Goal: Use online tool/utility: Utilize a website feature to perform a specific function

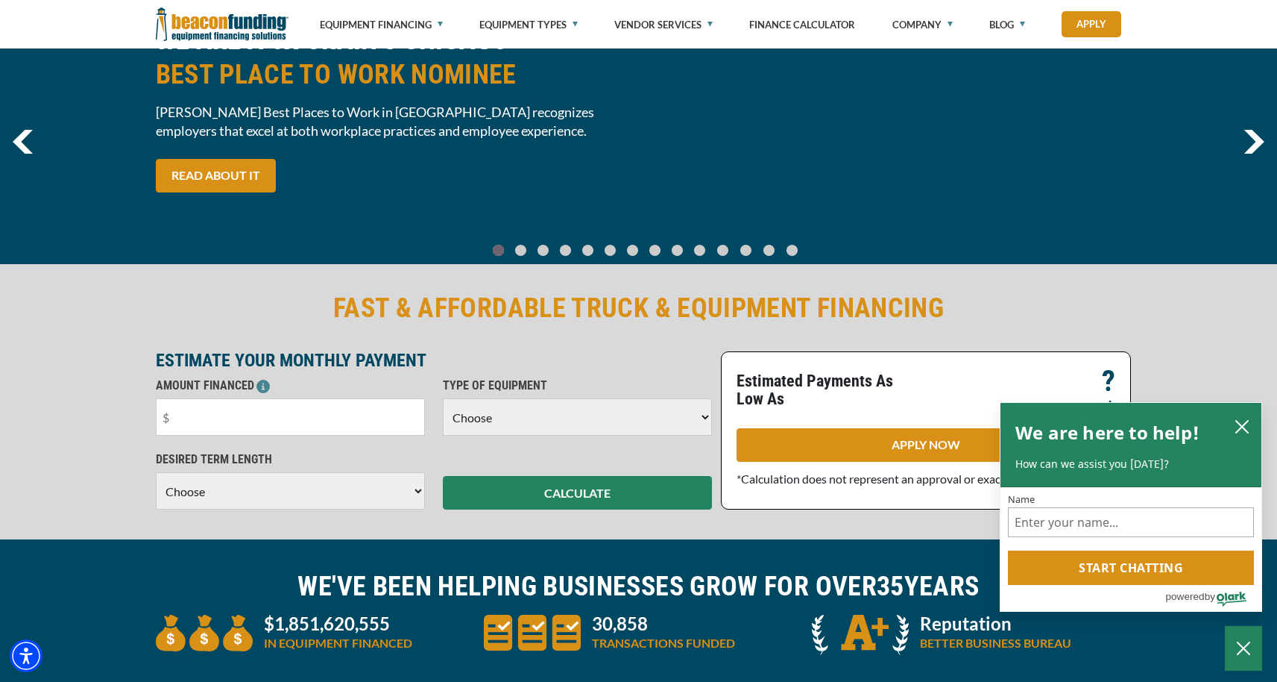
scroll to position [148, 0]
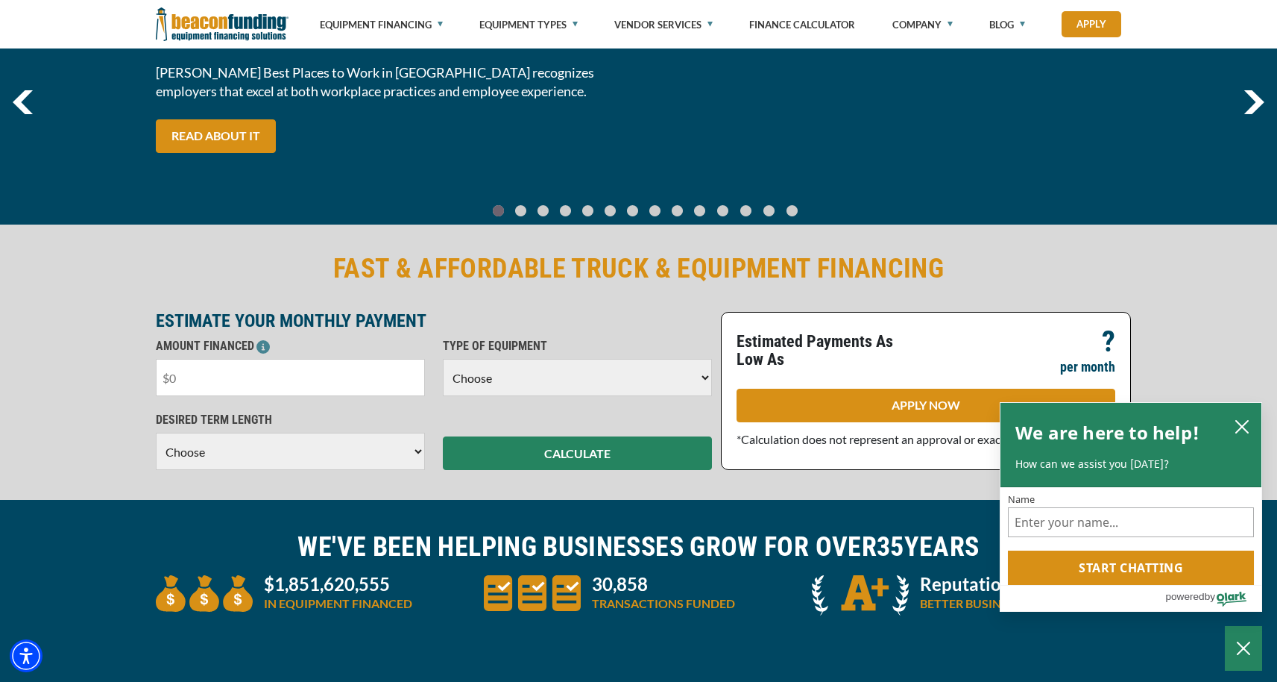
click at [341, 365] on input "text" at bounding box center [290, 377] width 269 height 37
drag, startPoint x: 287, startPoint y: 388, endPoint x: 85, endPoint y: 359, distance: 204.2
click at [85, 359] on div "FAST & AFFORDABLE TRUCK & EQUIPMENT FINANCING ESTIMATE YOUR MONTHLY PAYMENT AMO…" at bounding box center [638, 360] width 1277 height 278
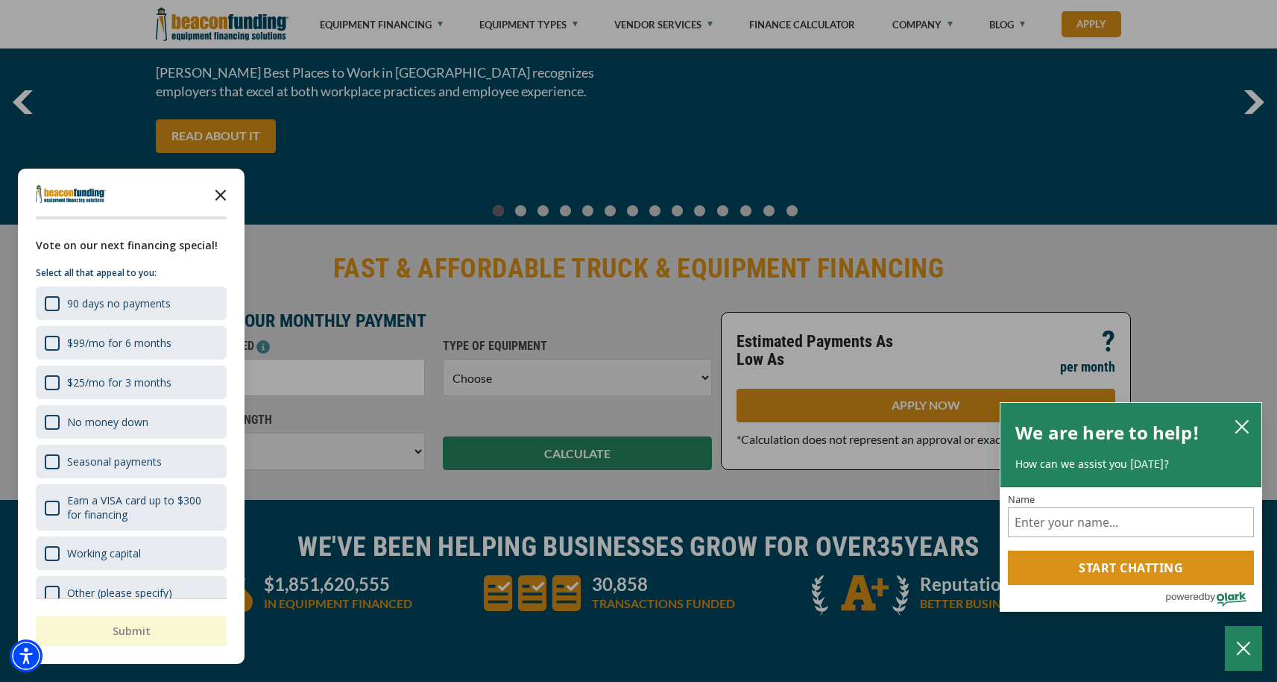
click at [219, 195] on icon "Close the survey" at bounding box center [221, 194] width 30 height 30
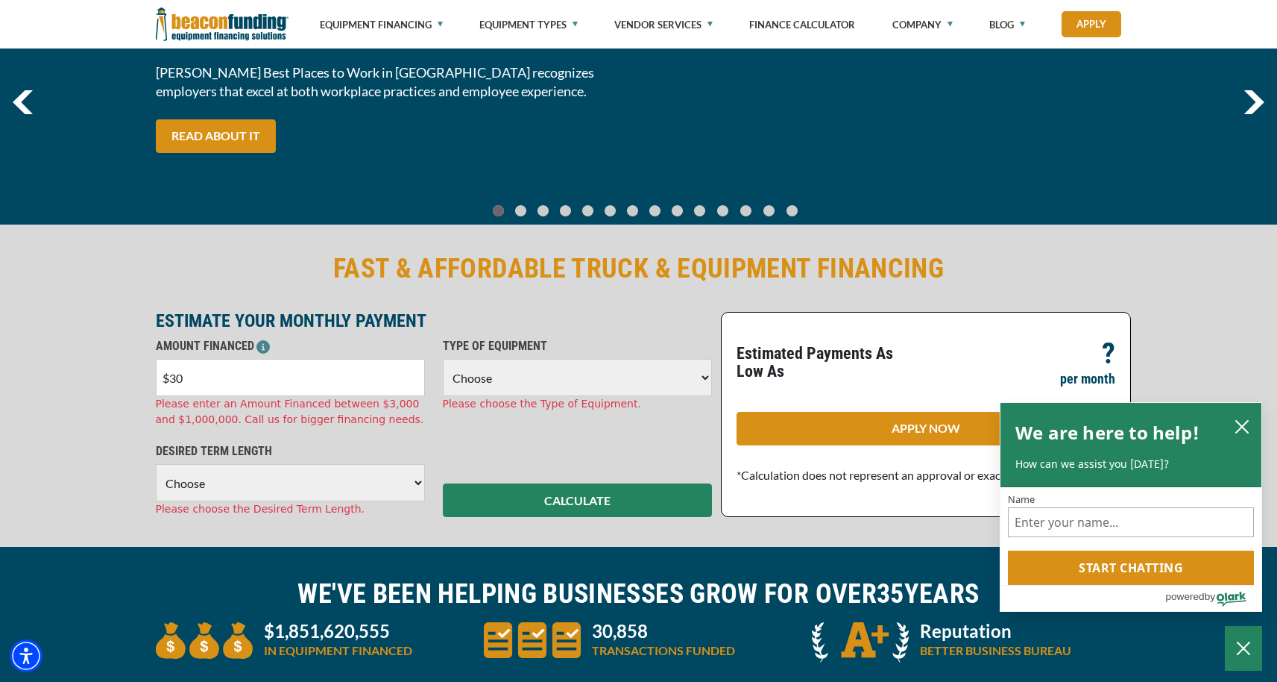
click at [235, 386] on input "$30" at bounding box center [290, 377] width 269 height 37
type input "$30,000"
click at [603, 386] on select "Choose Backhoe Boom/Bucket Truck Chipper Commercial Mower Crane DTG/DTF Printin…" at bounding box center [577, 377] width 269 height 37
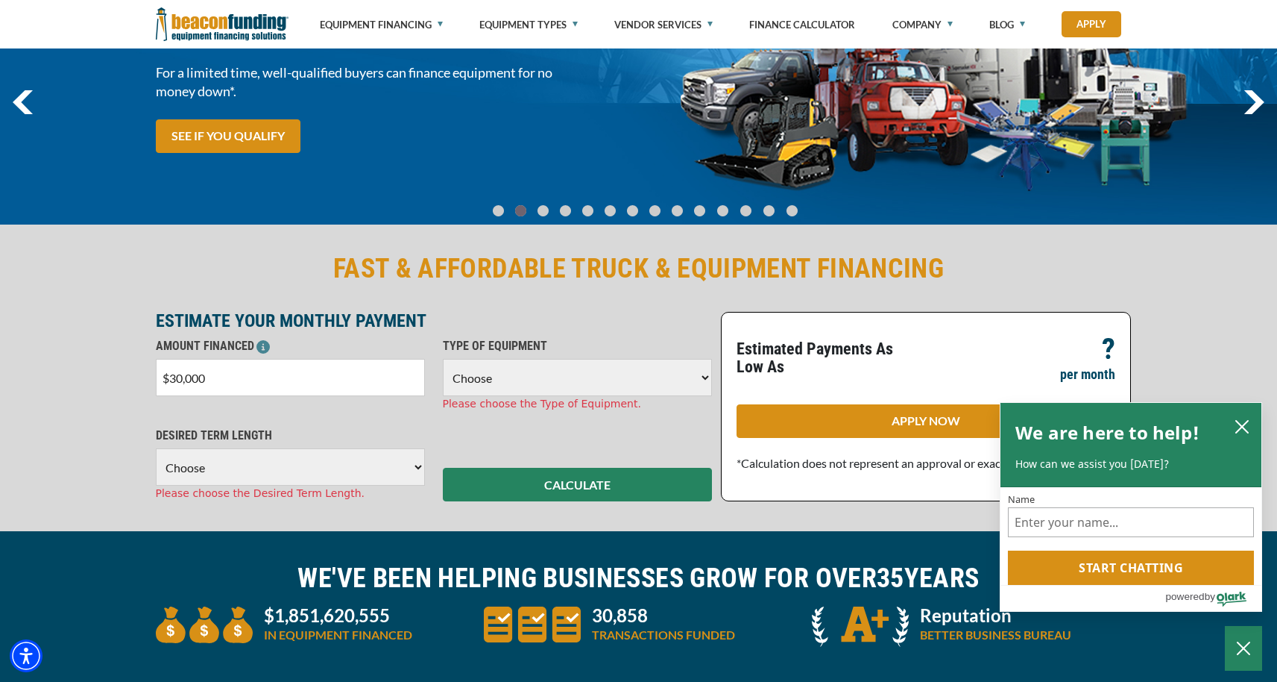
select select "1"
click at [443, 359] on select "Choose Backhoe Boom/Bucket Truck Chipper Commercial Mower Crane DTG/DTF Printin…" at bounding box center [577, 377] width 269 height 37
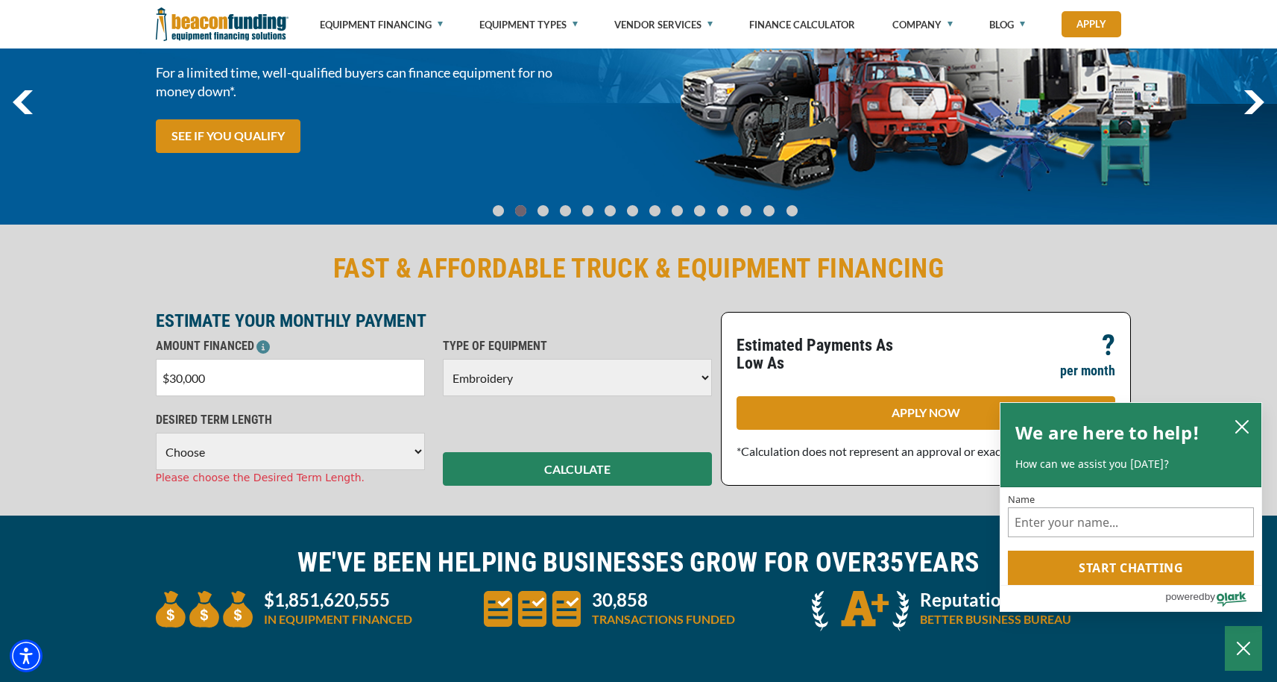
click at [348, 443] on select "Choose 36 Months 48 Months 60 Months" at bounding box center [290, 451] width 269 height 37
click at [156, 433] on select "Choose 36 Months 48 Months 60 Months" at bounding box center [290, 451] width 269 height 37
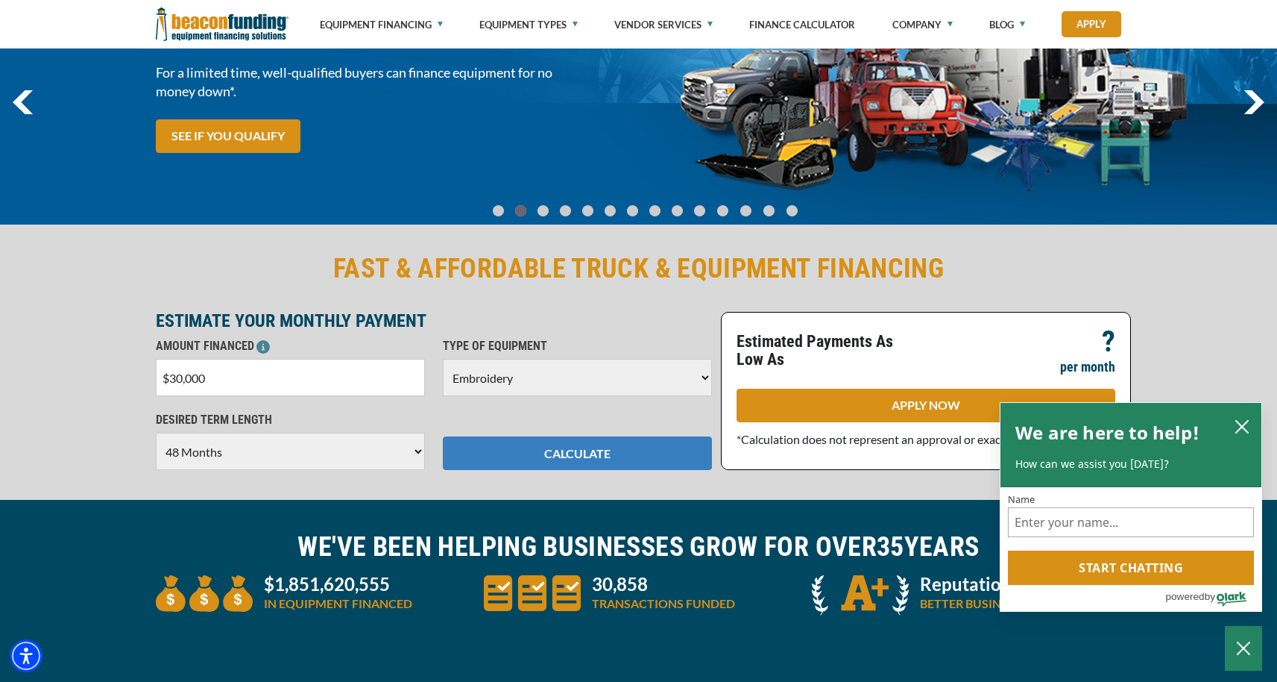
click at [660, 438] on button "CALCULATE" at bounding box center [577, 453] width 269 height 34
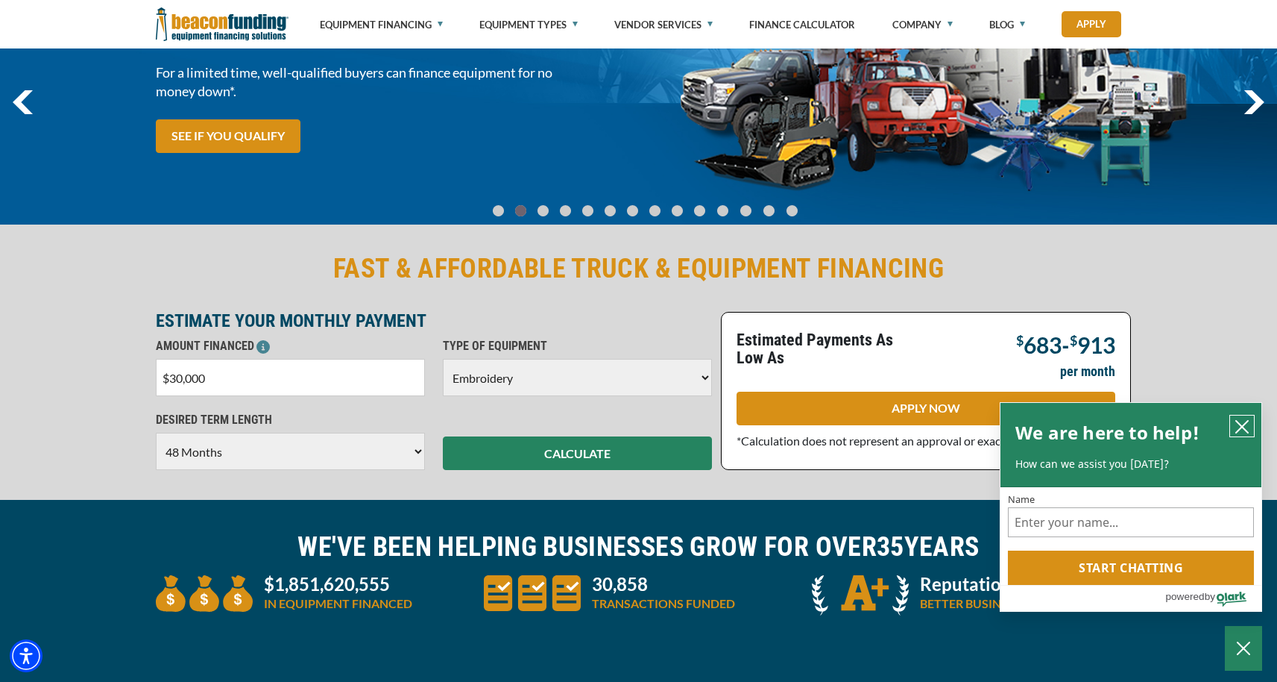
click at [1242, 424] on icon "close chatbox" at bounding box center [1242, 426] width 15 height 15
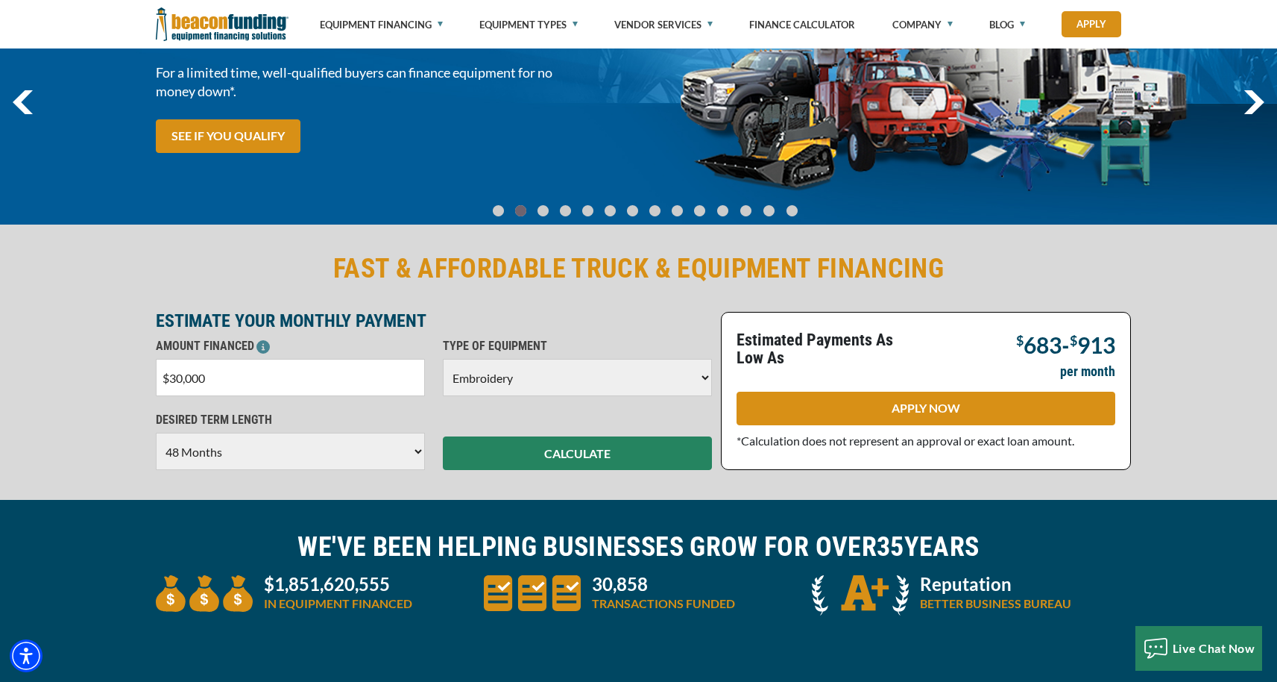
click at [230, 443] on select "Choose 36 Months 48 Months 60 Months" at bounding box center [290, 451] width 269 height 37
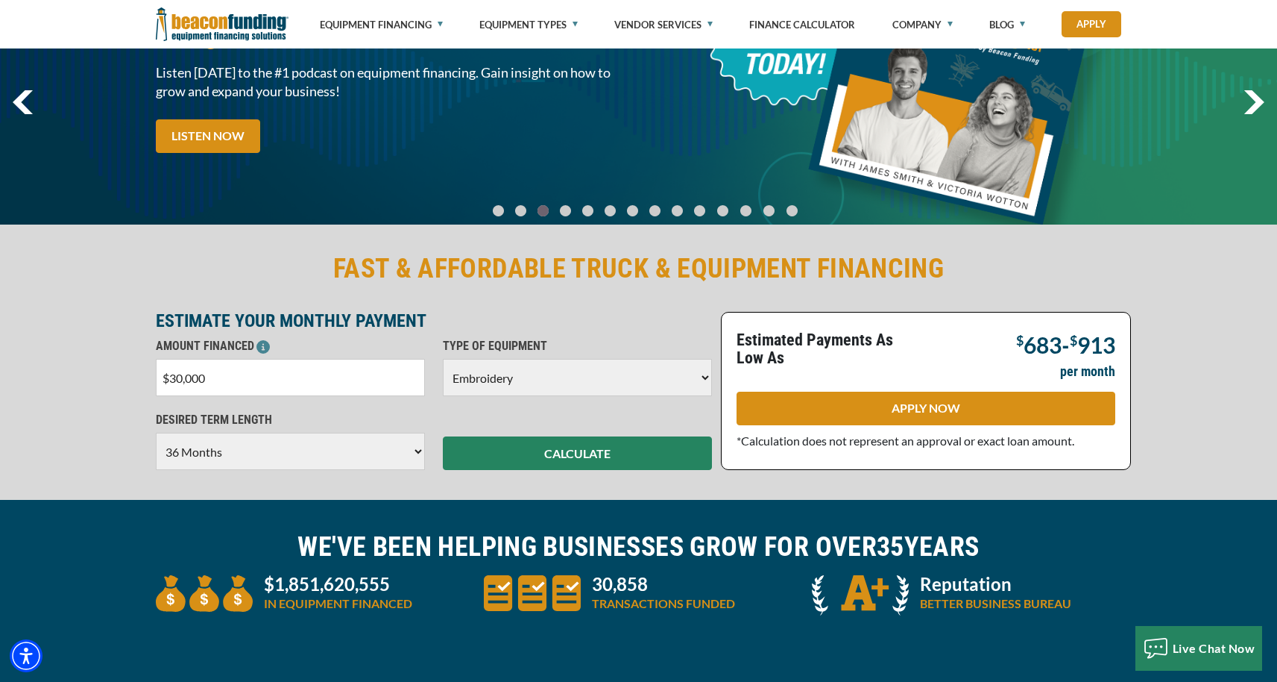
click at [156, 433] on select "Choose 36 Months 48 Months 60 Months" at bounding box center [290, 451] width 269 height 37
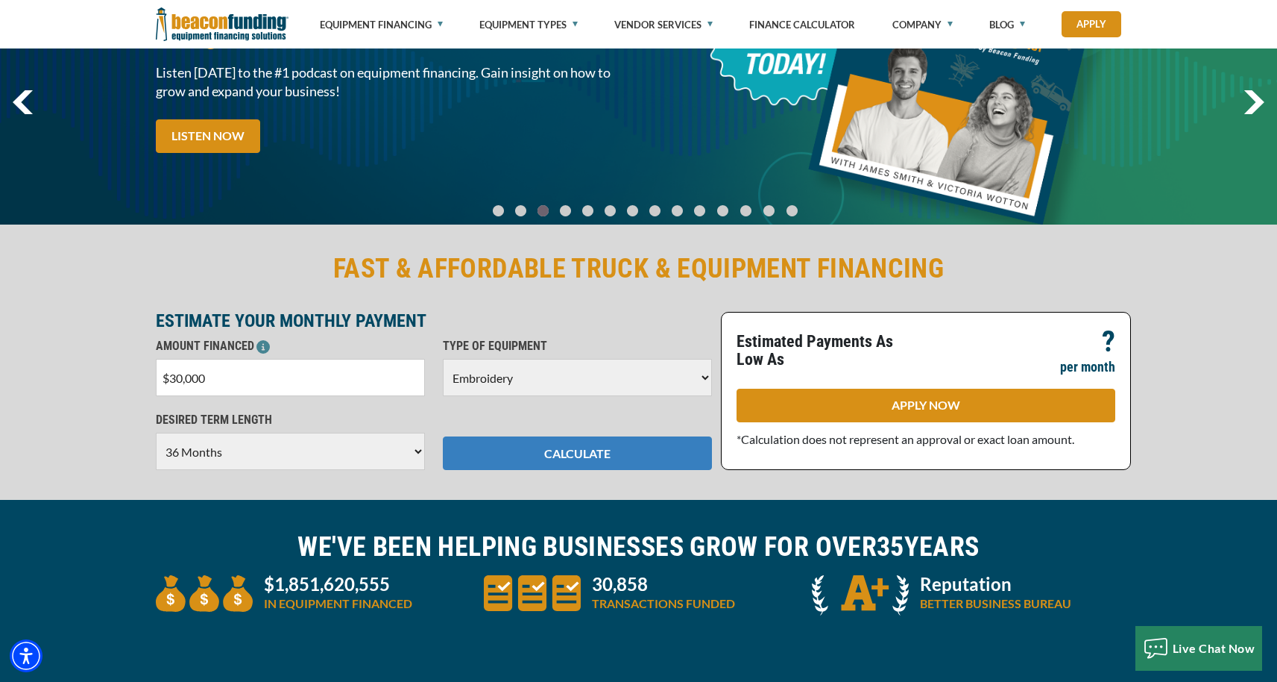
click at [481, 450] on button "CALCULATE" at bounding box center [577, 453] width 269 height 34
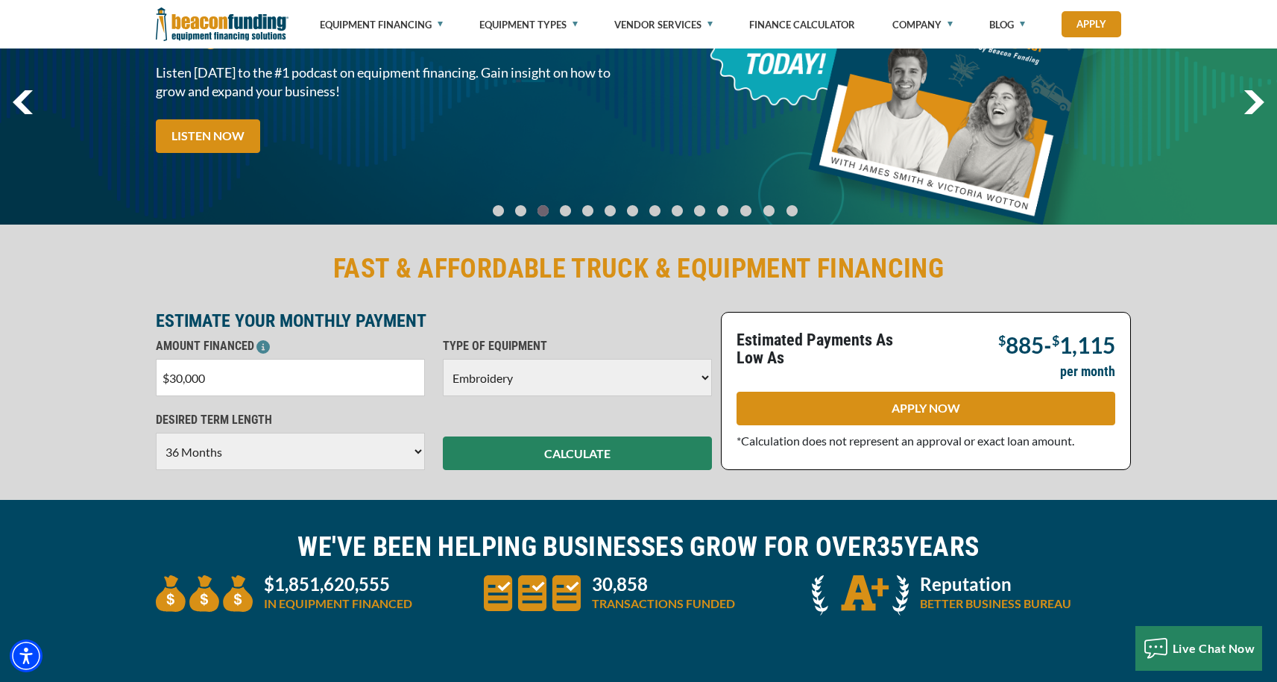
click at [309, 441] on select "Choose 36 Months 48 Months 60 Months" at bounding box center [290, 451] width 269 height 37
select select "60"
click at [156, 433] on select "Choose 36 Months 48 Months 60 Months" at bounding box center [290, 451] width 269 height 37
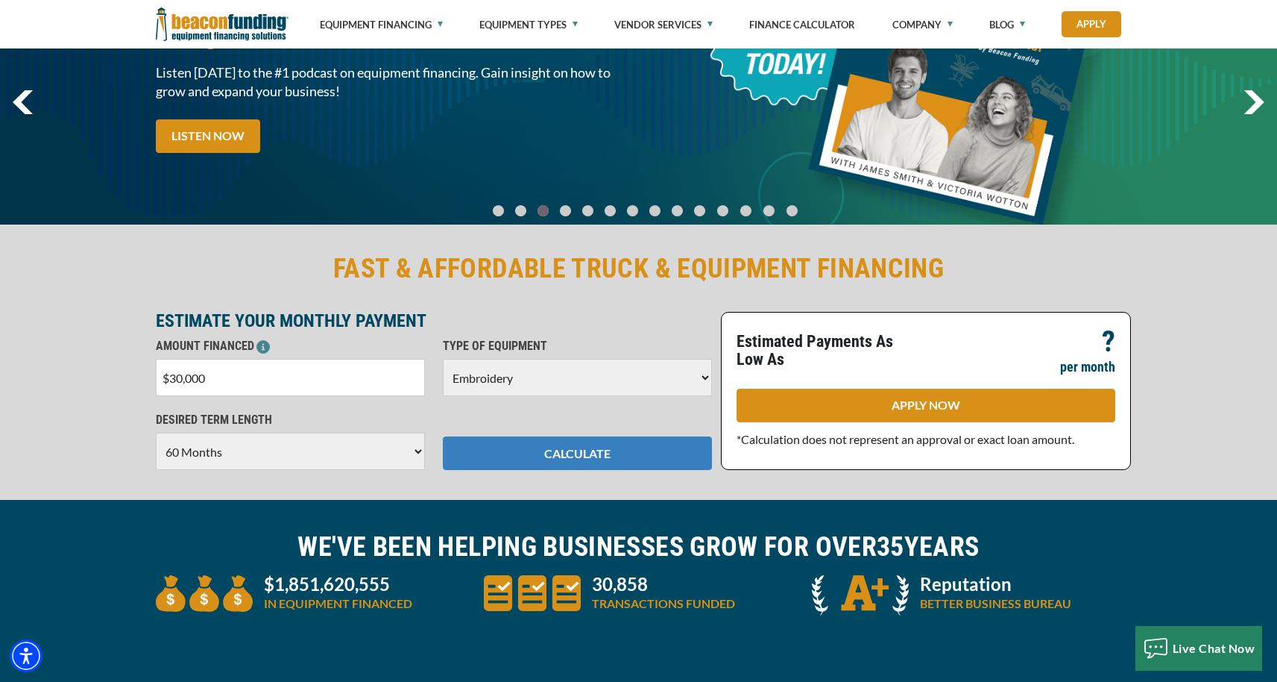
click at [530, 452] on button "CALCULATE" at bounding box center [577, 453] width 269 height 34
